Goal: Book appointment/travel/reservation

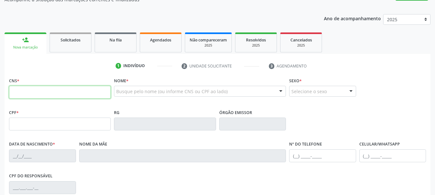
scroll to position [64, 0]
paste input "706 2050 5171 8568"
type input "706 2050 5171 8568"
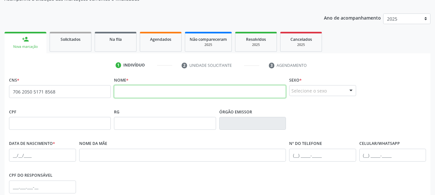
click at [215, 90] on input "text" at bounding box center [200, 91] width 172 height 13
type input "[PERSON_NAME]"
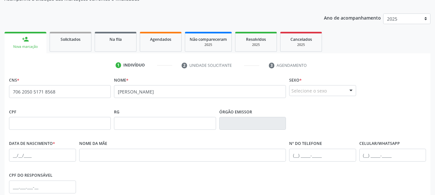
click at [345, 93] on div "Selecione o sexo Masculino Feminino Nenhum resultado encontrado para: " " Não h…" at bounding box center [322, 90] width 67 height 11
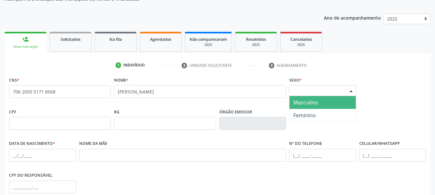
drag, startPoint x: 317, startPoint y: 103, endPoint x: 295, endPoint y: 104, distance: 21.6
click at [316, 104] on span "Masculino" at bounding box center [305, 102] width 25 height 7
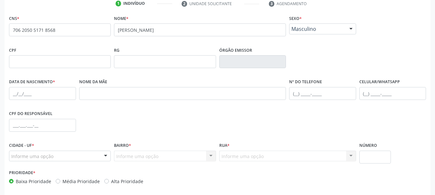
scroll to position [129, 0]
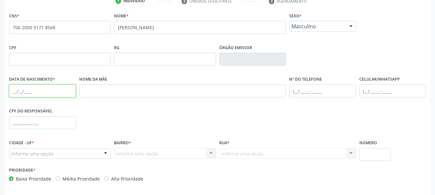
click at [17, 92] on input "text" at bounding box center [42, 91] width 67 height 13
type input "0[DATE]"
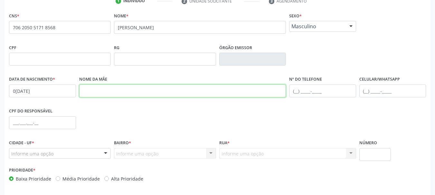
click at [121, 90] on input "text" at bounding box center [182, 91] width 207 height 13
click at [93, 91] on input "kailne [PERSON_NAME]" at bounding box center [182, 91] width 207 height 13
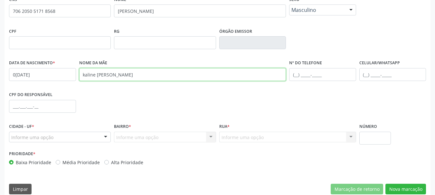
scroll to position [154, 0]
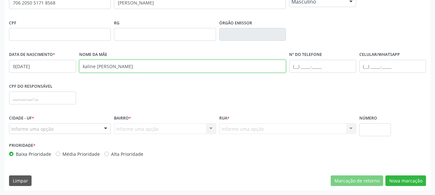
type input "kaline [PERSON_NAME]"
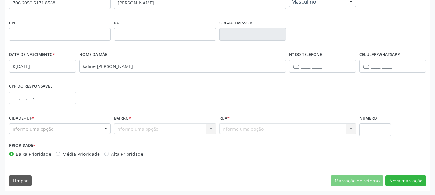
click at [58, 127] on div "Informe uma opção" at bounding box center [60, 129] width 102 height 11
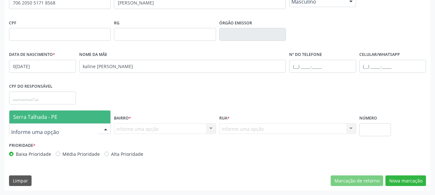
click at [63, 113] on span "Serra Talhada - PE" at bounding box center [59, 117] width 101 height 13
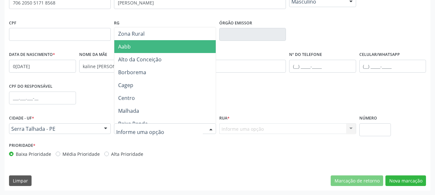
click at [133, 48] on span "Aabb" at bounding box center [165, 46] width 103 height 13
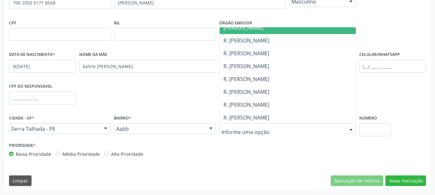
scroll to position [97, 0]
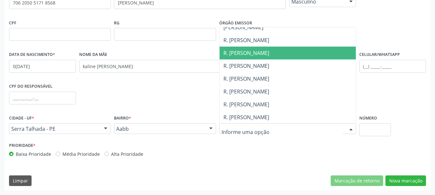
click at [269, 40] on span "R. [PERSON_NAME]" at bounding box center [246, 40] width 46 height 7
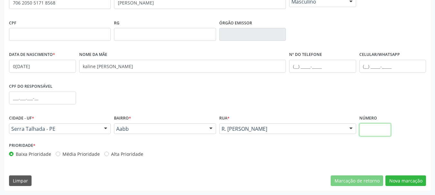
click at [376, 132] on input "text" at bounding box center [375, 130] width 32 height 13
type input "965"
click at [410, 180] on button "Nova marcação" at bounding box center [405, 181] width 41 height 11
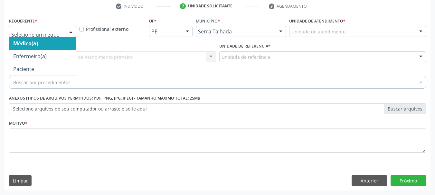
click at [66, 27] on div "Médico(a) Enfermeiro(a) Paciente Nenhum resultado encontrado para: " " Não há n…" at bounding box center [42, 31] width 67 height 11
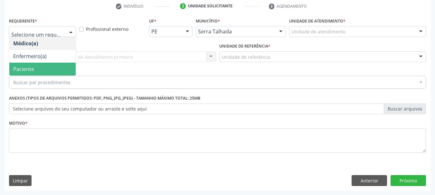
click at [52, 64] on span "Paciente" at bounding box center [42, 69] width 66 height 13
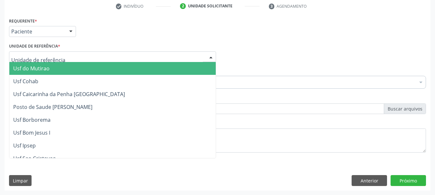
click at [48, 53] on div at bounding box center [112, 57] width 207 height 11
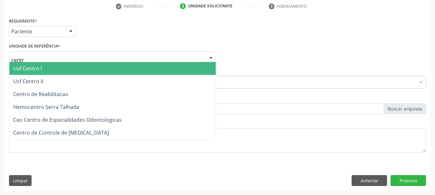
type input "centro"
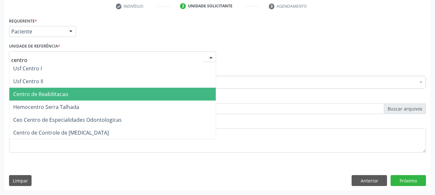
click at [39, 99] on span "Centro de Reabilitacao" at bounding box center [112, 94] width 206 height 13
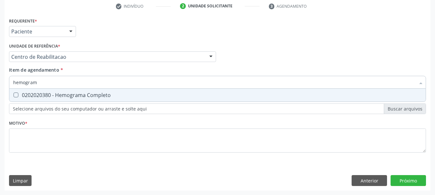
type input "hemograma"
click at [36, 95] on div "0202020380 - Hemograma Completo" at bounding box center [217, 95] width 409 height 5
checkbox Completo "true"
type input "h"
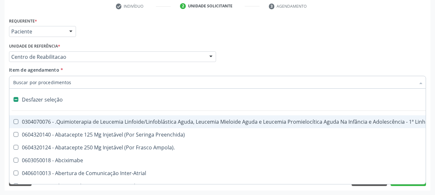
checkbox Manutenção "false"
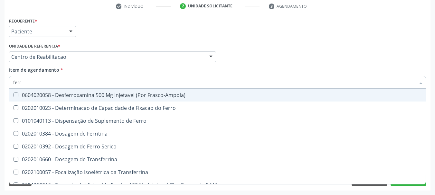
type input "ferro"
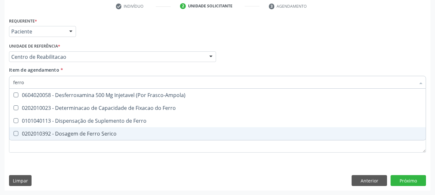
click at [45, 131] on div "0202010392 - Dosagem de Ferro Serico" at bounding box center [217, 133] width 409 height 5
checkbox Serico "true"
type input "ferr"
checkbox Serico "false"
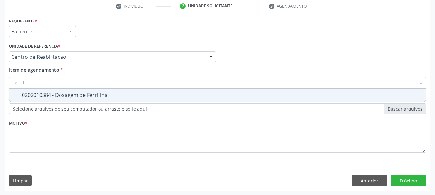
type input "ferriti"
click at [53, 95] on div "0202010384 - Dosagem de Ferritina" at bounding box center [217, 95] width 409 height 5
checkbox Ferritina "true"
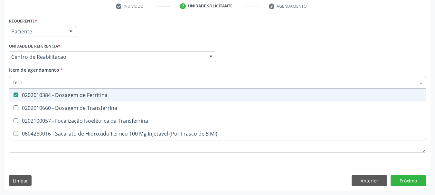
type input "ferr"
checkbox Ferritina "false"
checkbox Ml\) "true"
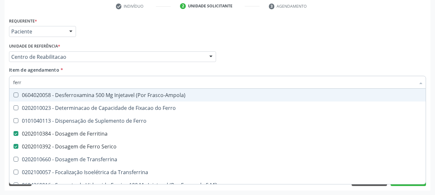
type input "fer"
checkbox Ferritina "false"
checkbox Serico "false"
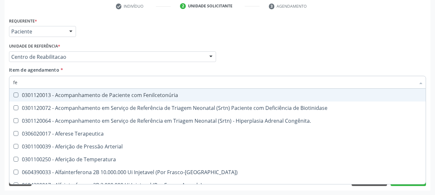
type input "f"
checkbox Ferritina "false"
checkbox Serico "false"
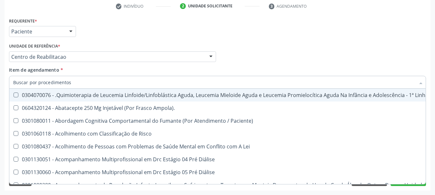
checkbox Ferritina "false"
checkbox Serico "false"
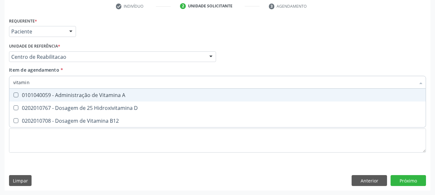
type input "vitamina"
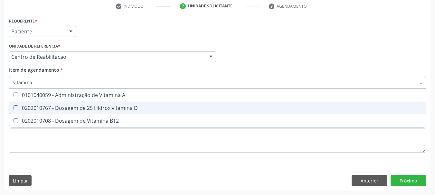
click at [57, 110] on div "0202010767 - Dosagem de 25 Hidroxivitamina D" at bounding box center [217, 108] width 409 height 5
checkbox D "true"
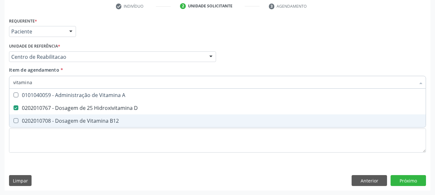
click at [56, 117] on span "0202010708 - Dosagem de Vitamina B12" at bounding box center [217, 121] width 416 height 13
checkbox B12 "true"
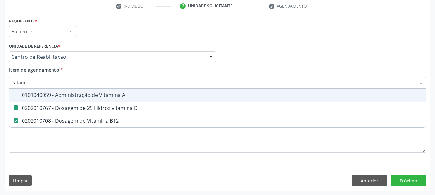
type input "vita"
checkbox D "false"
checkbox B12 "false"
type input "v"
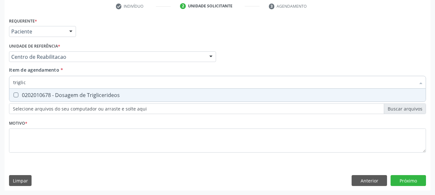
type input "triglice"
click at [55, 100] on span "0202010678 - Dosagem de Triglicerideos" at bounding box center [217, 95] width 416 height 13
checkbox Triglicerideos "true"
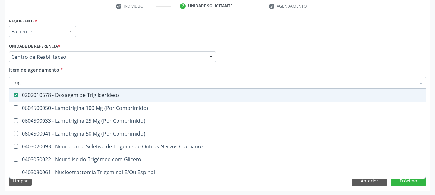
type input "tri"
checkbox Triglicerideos "false"
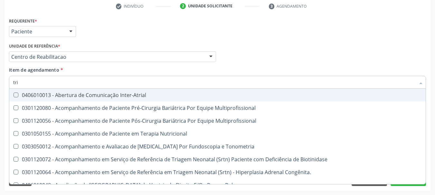
type input "tr"
checkbox Triglicerideos "false"
type input "t"
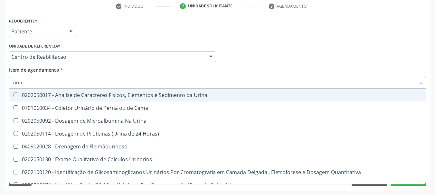
type input "urina"
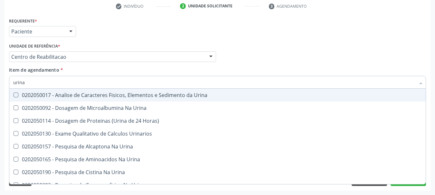
click at [51, 98] on div "0202050017 - Analise de Caracteres Fisicos, Elementos e Sedimento da Urina" at bounding box center [217, 95] width 409 height 5
checkbox Urina "true"
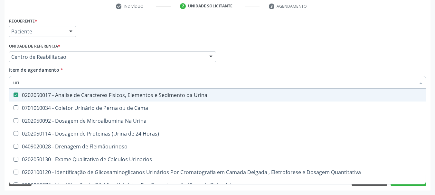
type input "ur"
checkbox Urina "false"
checkbox Urina "true"
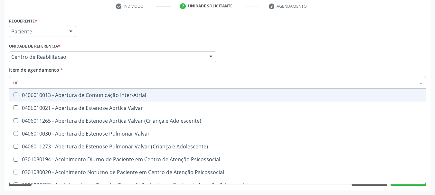
type input "u"
checkbox Urina "false"
checkbox Alimentos "false"
checkbox Segmento\) "true"
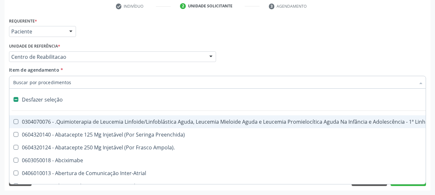
type input "p"
checkbox Urina "false"
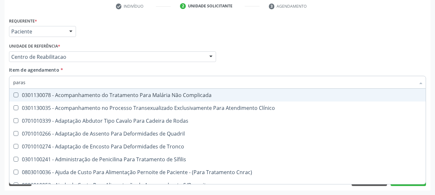
type input "parasi"
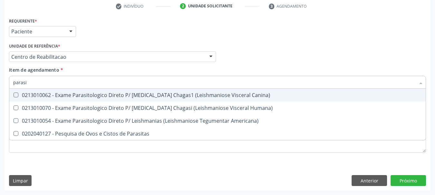
click at [51, 98] on div "0213010062 - Exame Parasitologico Direto P/ [MEDICAL_DATA] Chagas1 (Leishmanios…" at bounding box center [217, 95] width 409 height 5
checkbox Canina\) "false"
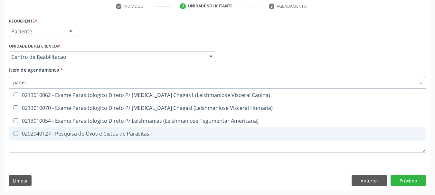
click at [35, 131] on div "0202040127 - Pesquisa de Ovos e Cistos de Parasitas" at bounding box center [217, 133] width 409 height 5
checkbox Parasitas "true"
click at [148, 154] on div "Requerente * Paciente Médico(a) Enfermeiro(a) Paciente Nenhum resultado encontr…" at bounding box center [217, 89] width 417 height 146
checkbox Humana\) "true"
checkbox Americana\) "true"
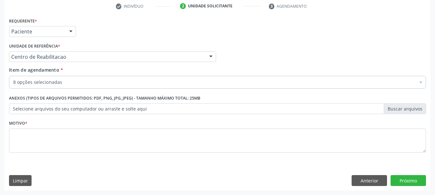
click at [149, 147] on div "Requerente * Paciente Médico(a) Enfermeiro(a) Paciente Nenhum resultado encontr…" at bounding box center [217, 89] width 417 height 146
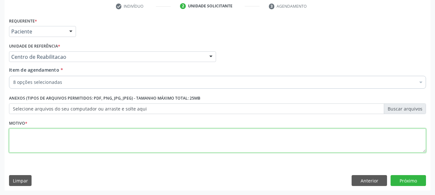
click at [149, 147] on textarea at bounding box center [217, 141] width 417 height 24
type textarea "...."
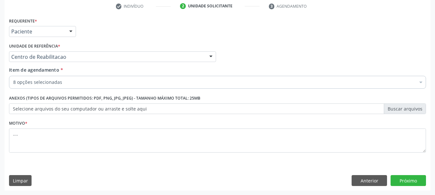
drag, startPoint x: 411, startPoint y: 174, endPoint x: 407, endPoint y: 179, distance: 5.7
click at [410, 174] on div "Requerente * Paciente Médico(a) Enfermeiro(a) Paciente Nenhum resultado encontr…" at bounding box center [218, 103] width 426 height 175
click at [406, 182] on button "Próximo" at bounding box center [408, 181] width 35 height 11
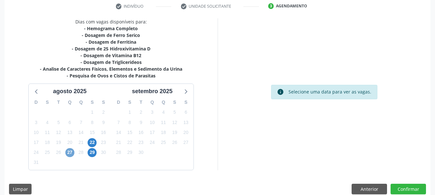
click at [70, 150] on span "27" at bounding box center [69, 152] width 9 height 9
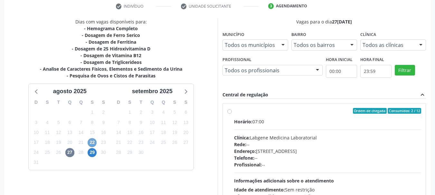
click at [91, 142] on span "22" at bounding box center [92, 142] width 9 height 9
click at [234, 112] on label "Ordem de chegada Consumidos: 23 / 32 Horário: 07:00 Clínica: Labgene Medicina L…" at bounding box center [327, 157] width 187 height 99
click at [231, 112] on input "Ordem de chegada Consumidos: 23 / 32 Horário: 07:00 Clínica: Labgene Medicina L…" at bounding box center [229, 111] width 5 height 6
radio input "true"
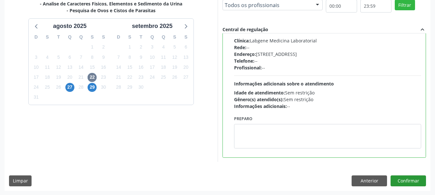
scroll to position [189, 0]
click at [412, 182] on button "Confirmar" at bounding box center [408, 181] width 35 height 11
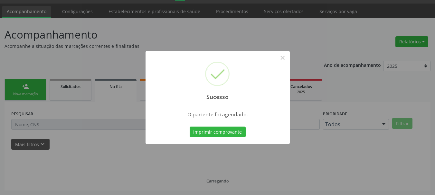
scroll to position [17, 0]
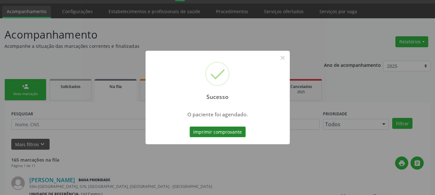
click at [229, 137] on button "Imprimir comprovante" at bounding box center [218, 132] width 56 height 11
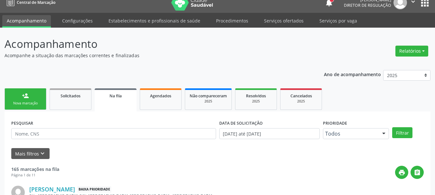
scroll to position [0, 0]
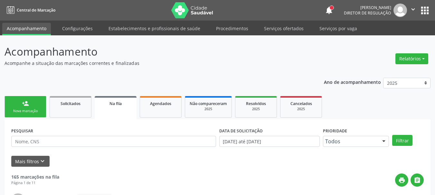
click at [425, 15] on button "apps" at bounding box center [424, 10] width 11 height 11
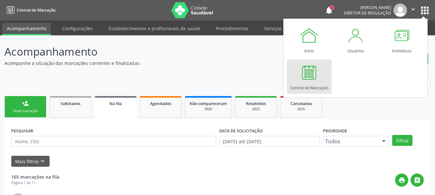
click at [301, 82] on div at bounding box center [308, 72] width 19 height 19
